Goal: Check status

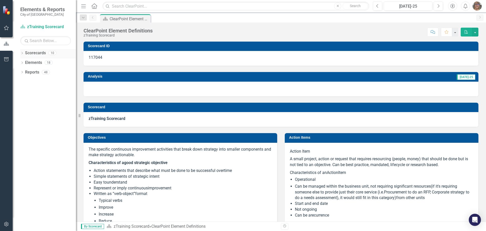
click at [21, 52] on icon "Dropdown" at bounding box center [22, 53] width 4 height 3
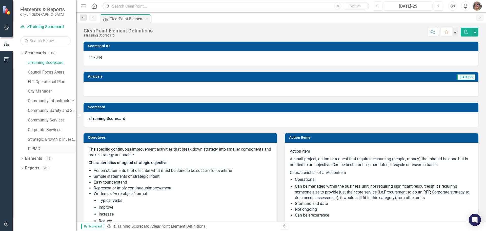
click at [32, 148] on link "ITPMO" at bounding box center [52, 149] width 48 height 6
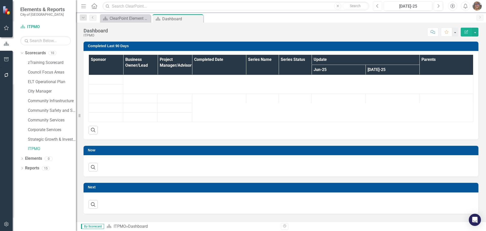
click at [379, 7] on icon "Previous" at bounding box center [377, 6] width 3 height 5
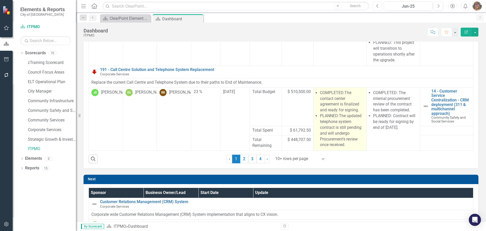
scroll to position [228, 0]
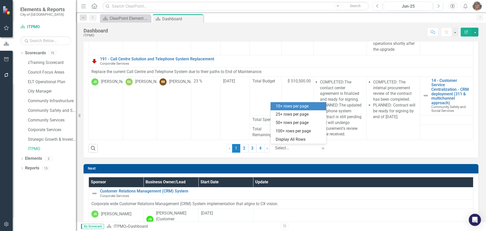
click at [322, 147] on icon "Expand" at bounding box center [323, 148] width 5 height 4
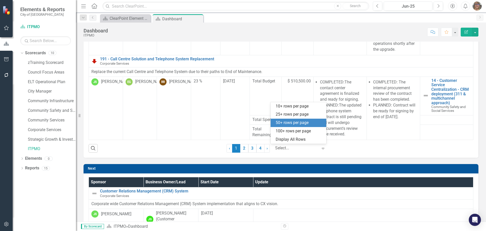
click at [296, 121] on div "50+ rows per page" at bounding box center [300, 123] width 48 height 6
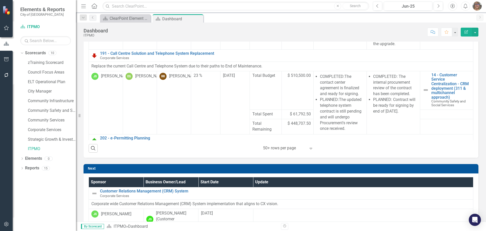
click at [346, 146] on div "Search ‹ Previous 1 (current) › Next 50+ rows per page Expand" at bounding box center [281, 146] width 385 height 12
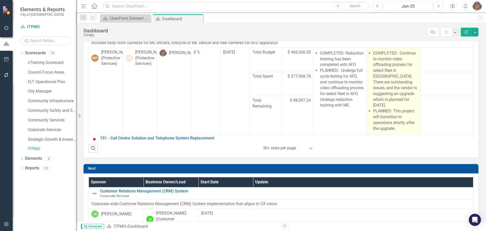
scroll to position [127, 0]
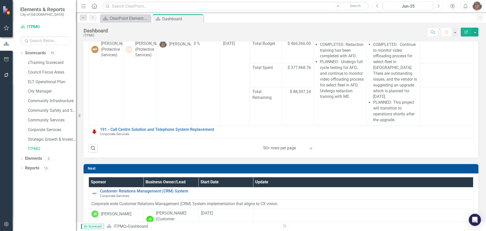
click at [439, 6] on icon "Next" at bounding box center [438, 6] width 3 height 5
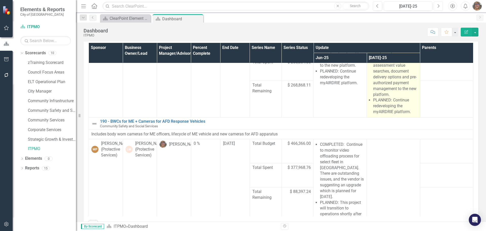
scroll to position [152, 0]
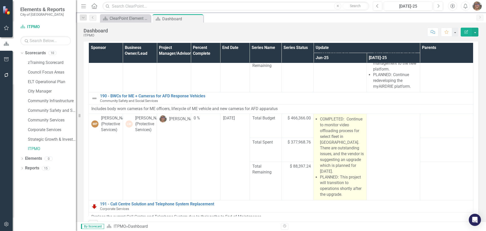
click at [348, 142] on li "COMPLETED: Continue to monitor video offloading process for select fleet in [GE…" at bounding box center [342, 145] width 44 height 58
click at [346, 142] on li "COMPLETED: Continue to monitor video offloading process for select fleet in [GE…" at bounding box center [342, 145] width 44 height 58
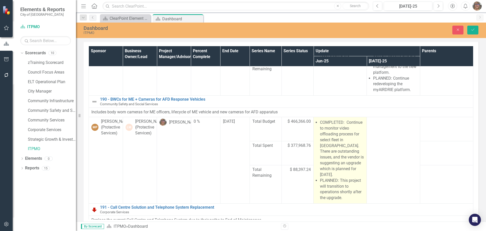
scroll to position [155, 0]
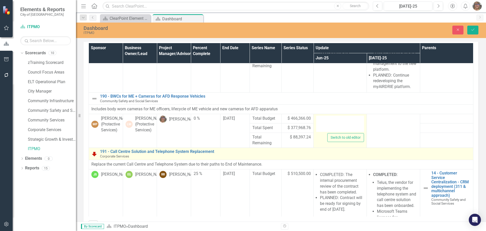
type textarea "<ul> <li>COMPLETED:&nbsp; Continue to monitor video offloading process for sele…"
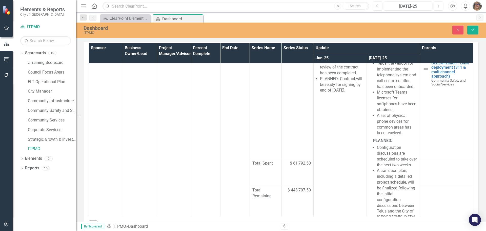
scroll to position [369, 0]
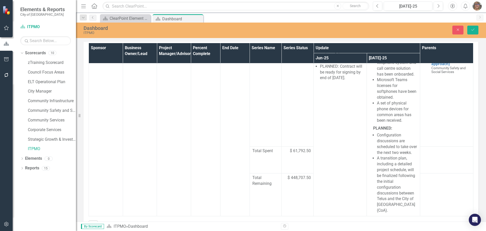
drag, startPoint x: 327, startPoint y: -85, endPoint x: 661, endPoint y: -32, distance: 338.5
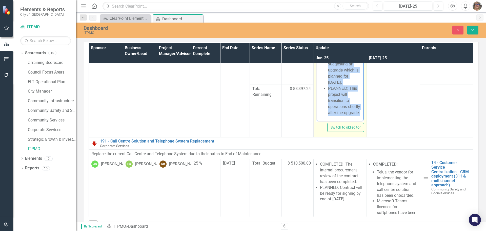
scroll to position [243, 0]
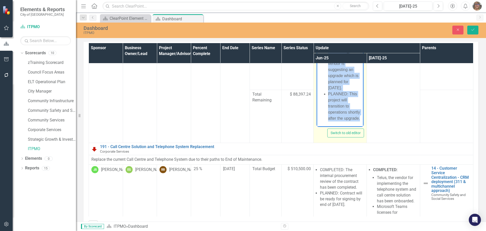
copy ul "COMPLETED: Continue to monitor video offloading process for select fleet in [GE…"
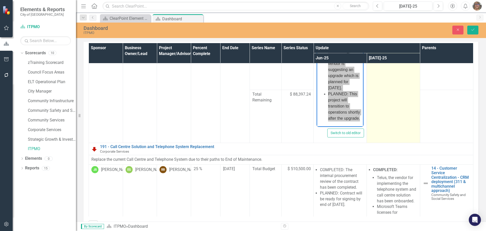
click at [382, 97] on td at bounding box center [393, 83] width 53 height 120
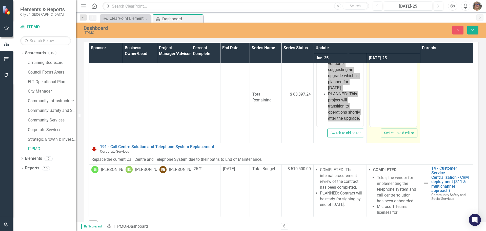
scroll to position [142, 0]
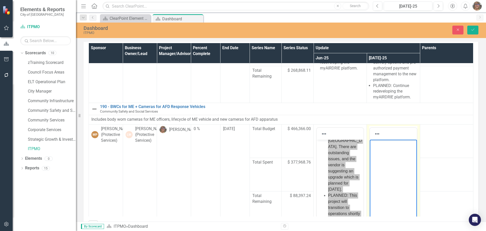
click at [376, 146] on p "Rich Text Area. Press ALT-0 for help." at bounding box center [393, 144] width 44 height 6
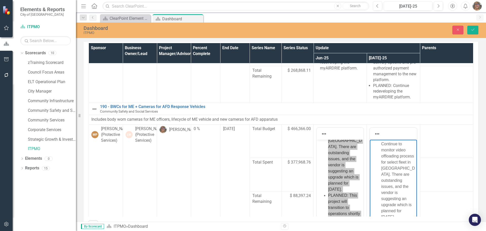
scroll to position [0, 0]
drag, startPoint x: 414, startPoint y: 167, endPoint x: 779, endPoint y: 284, distance: 383.7
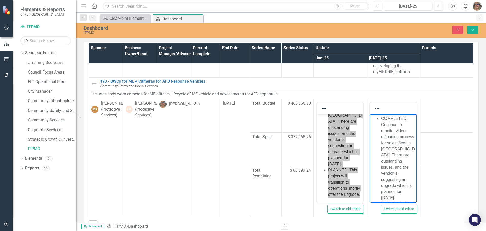
scroll to position [142, 0]
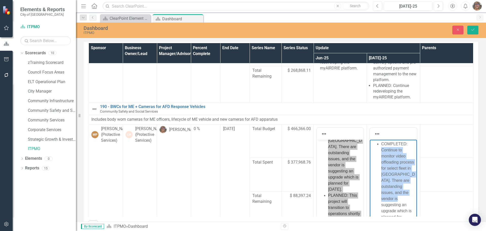
drag, startPoint x: 382, startPoint y: 150, endPoint x: 405, endPoint y: 202, distance: 56.9
click at [405, 202] on li "COMPLETED: Continue to monitor video offloading process for select fleet in [GE…" at bounding box center [398, 183] width 34 height 85
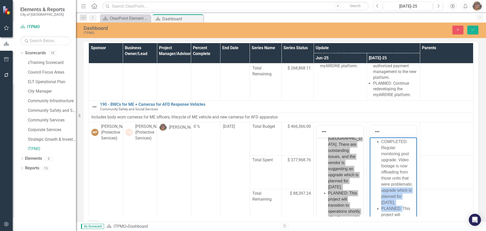
scroll to position [150, 0]
